Goal: Transaction & Acquisition: Subscribe to service/newsletter

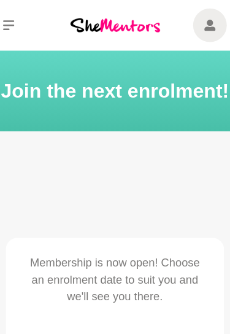
click at [17, 23] on icon at bounding box center [22, 22] width 10 height 10
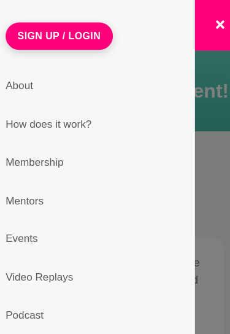
click at [20, 23] on button "Sign Up / Login" at bounding box center [67, 32] width 94 height 24
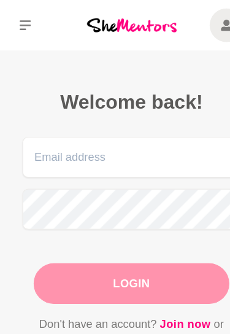
click at [25, 22] on icon at bounding box center [22, 22] width 10 height 9
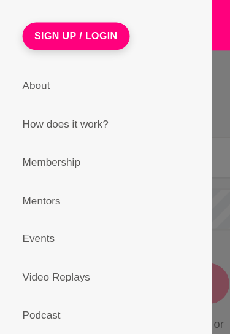
click at [35, 78] on link "About" at bounding box center [93, 75] width 176 height 34
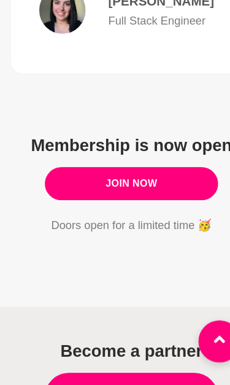
scroll to position [1211, 0]
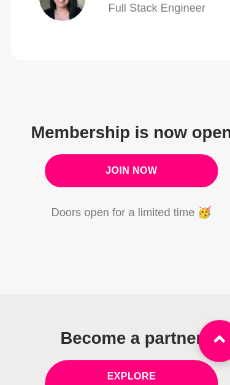
click at [138, 184] on link "Join Now" at bounding box center [115, 198] width 152 height 29
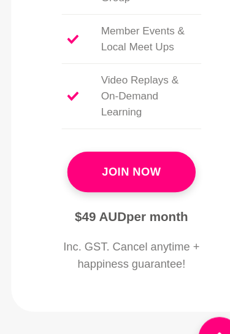
scroll to position [1469, 0]
